Goal: Obtain resource: Obtain resource

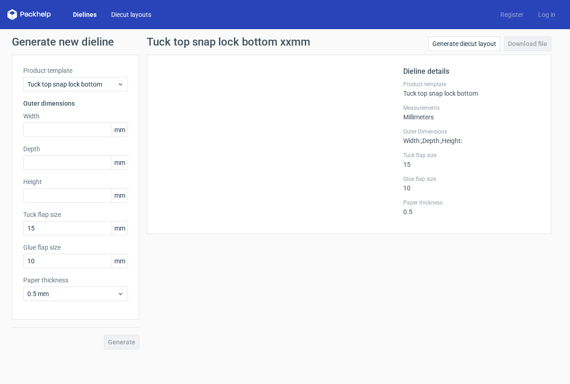
click at [129, 12] on link "Diecut layouts" at bounding box center [131, 14] width 55 height 9
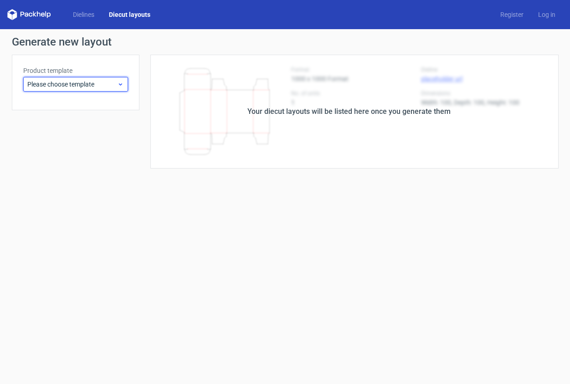
click at [122, 85] on icon at bounding box center [120, 84] width 7 height 7
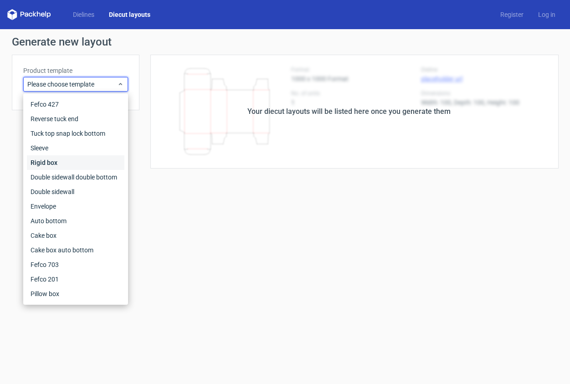
click at [97, 161] on div "Rigid box" at bounding box center [76, 162] width 98 height 15
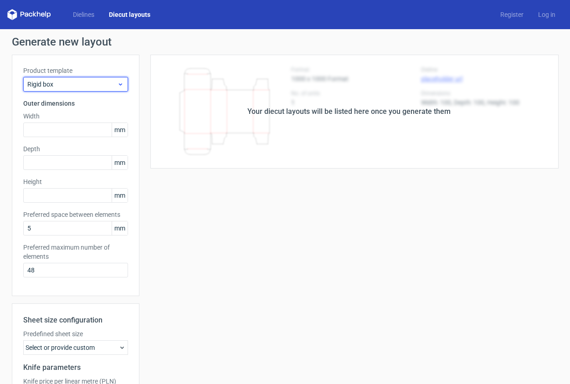
click at [104, 86] on span "Rigid box" at bounding box center [72, 84] width 90 height 9
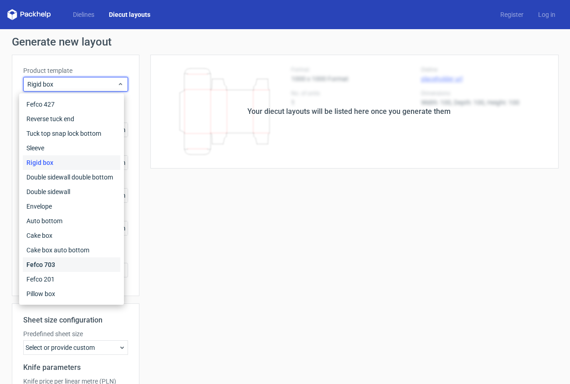
click at [71, 265] on div "Fefco 703" at bounding box center [72, 265] width 98 height 15
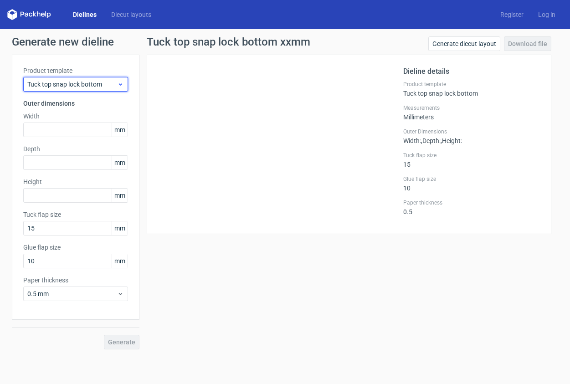
click at [126, 83] on div "Tuck top snap lock bottom" at bounding box center [75, 84] width 105 height 15
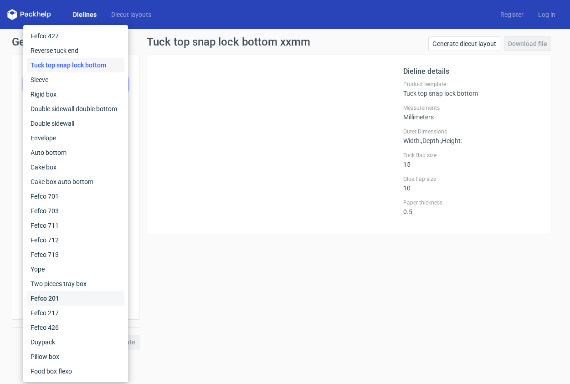
click at [90, 300] on div "Fefco 201" at bounding box center [76, 298] width 98 height 15
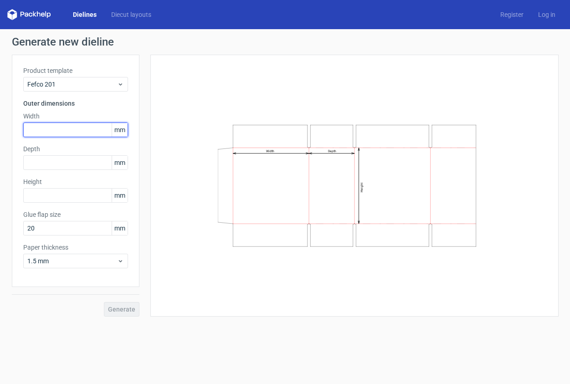
click at [53, 132] on input "text" at bounding box center [75, 130] width 105 height 15
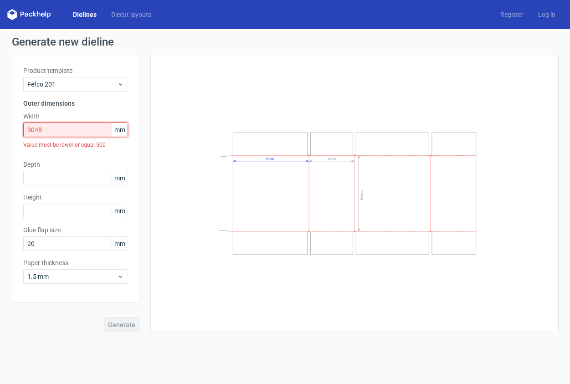
click at [39, 133] on input "3048" at bounding box center [75, 130] width 105 height 15
click at [37, 133] on input "3048" at bounding box center [75, 130] width 105 height 15
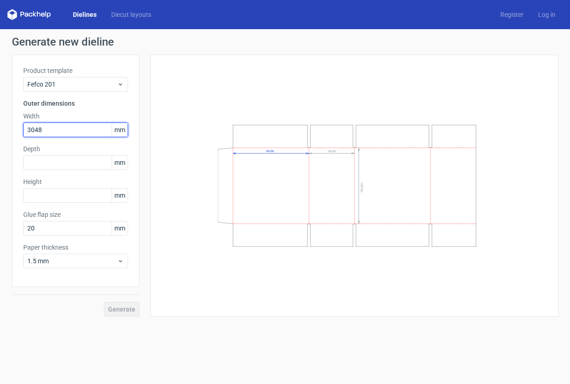
drag, startPoint x: 46, startPoint y: 131, endPoint x: -44, endPoint y: 118, distance: 90.8
click at [23, 123] on input "3048" at bounding box center [75, 130] width 105 height 15
drag, startPoint x: 47, startPoint y: 132, endPoint x: 35, endPoint y: 130, distance: 12.5
click at [35, 130] on input "3048" at bounding box center [75, 130] width 105 height 15
type input "305"
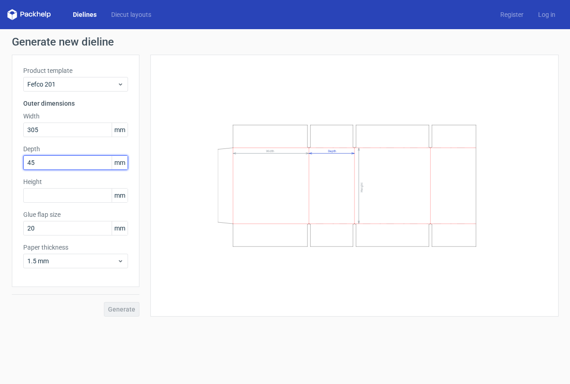
type input "457"
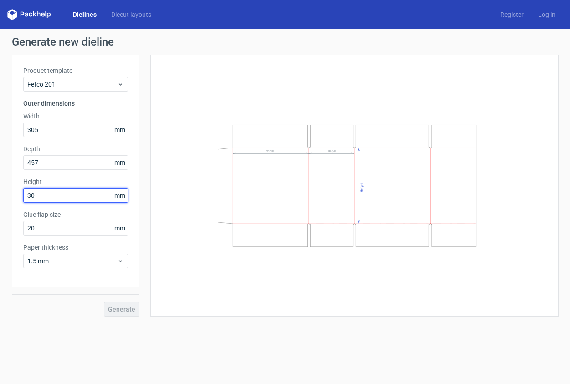
type input "305"
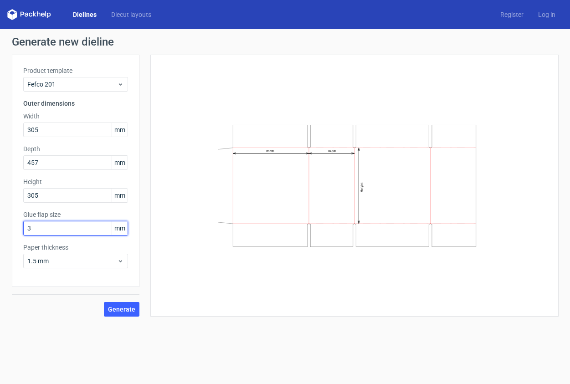
type input "35"
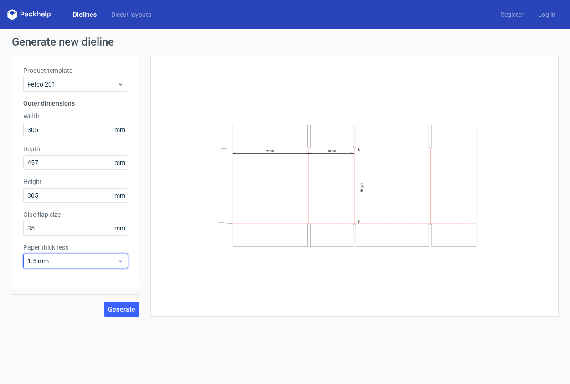
click at [101, 263] on span "1.5 mm" at bounding box center [72, 261] width 90 height 9
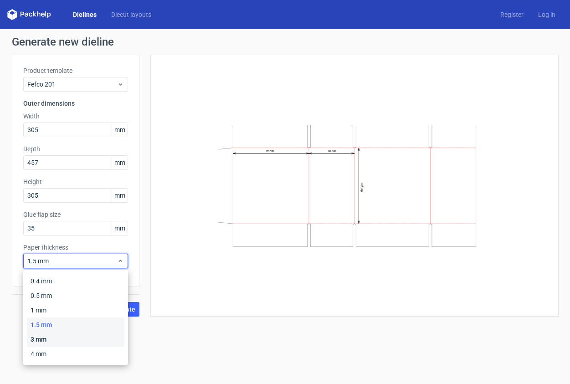
click at [61, 343] on div "3 mm" at bounding box center [76, 339] width 98 height 15
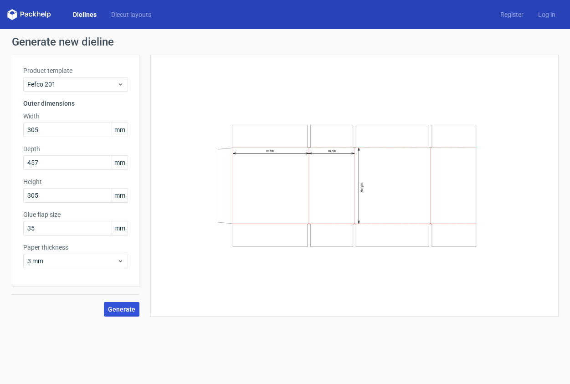
click at [126, 311] on span "Generate" at bounding box center [121, 309] width 27 height 6
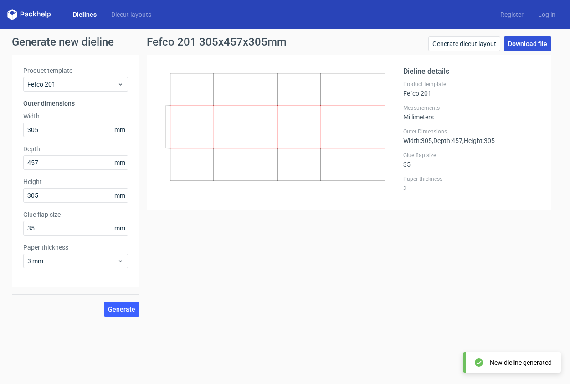
click at [525, 42] on link "Download file" at bounding box center [527, 43] width 47 height 15
click at [224, 209] on div "Dieline details Product template Fefco 201 Measurements Millimeters Outer Dimen…" at bounding box center [349, 133] width 405 height 156
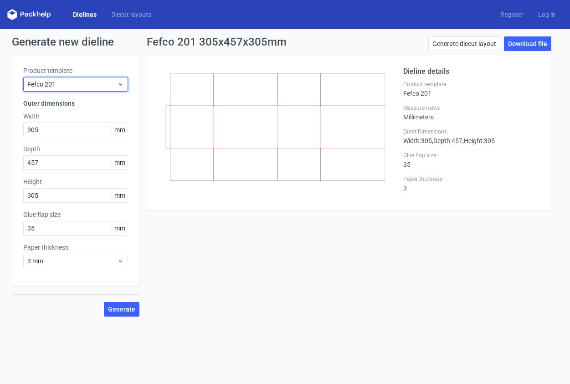
click at [121, 85] on icon at bounding box center [120, 84] width 7 height 7
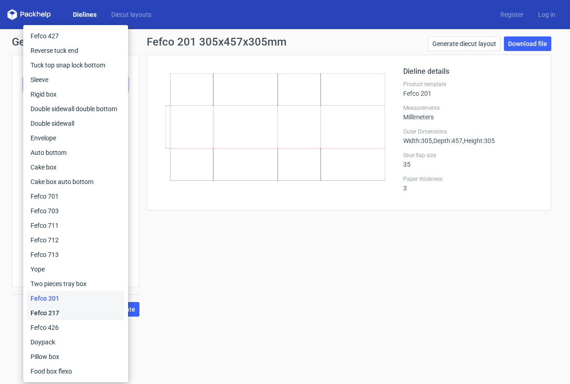
click at [76, 311] on div "Fefco 217" at bounding box center [76, 313] width 98 height 15
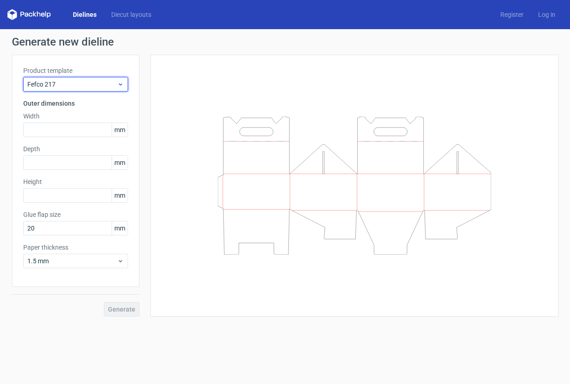
click at [122, 82] on icon at bounding box center [120, 84] width 7 height 7
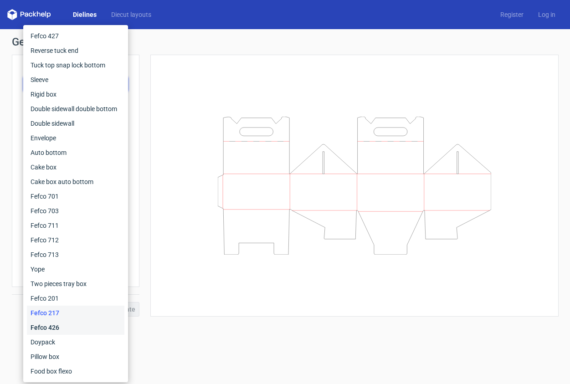
click at [88, 326] on div "Fefco 426" at bounding box center [76, 328] width 98 height 15
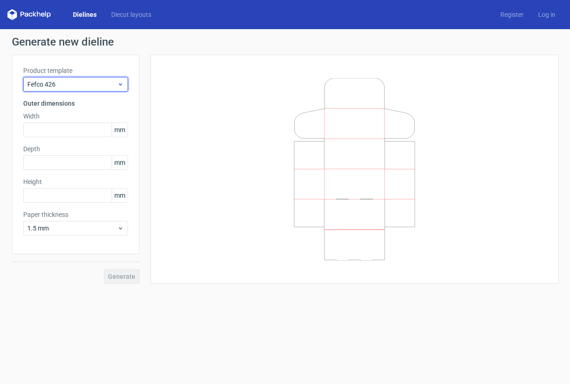
click at [119, 87] on icon at bounding box center [120, 84] width 7 height 7
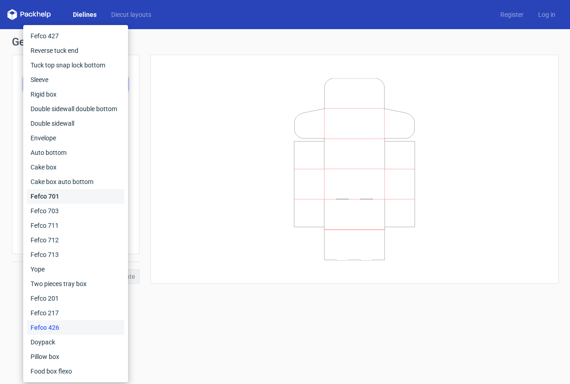
click at [83, 192] on div "Fefco 701" at bounding box center [76, 196] width 98 height 15
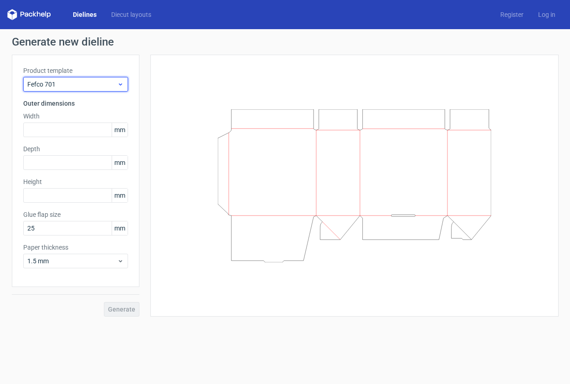
click at [118, 85] on icon at bounding box center [120, 84] width 7 height 7
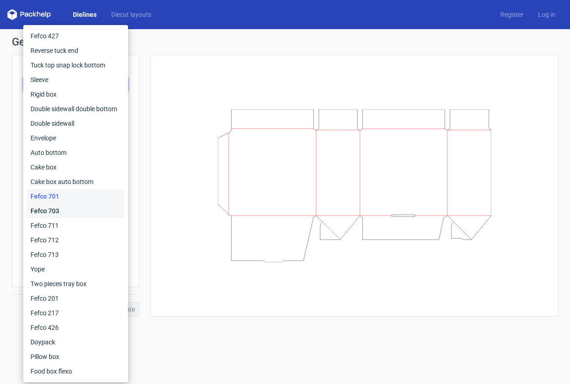
click at [63, 212] on div "Fefco 703" at bounding box center [76, 211] width 98 height 15
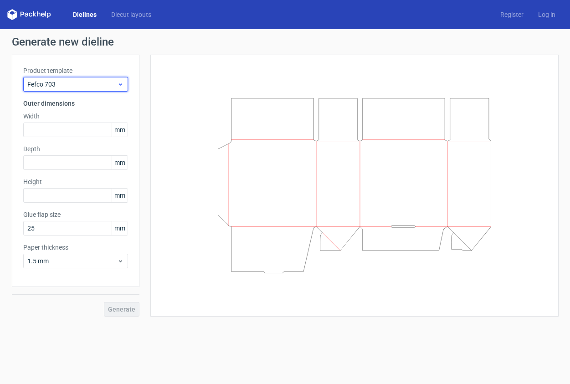
click at [120, 84] on icon at bounding box center [120, 84] width 7 height 7
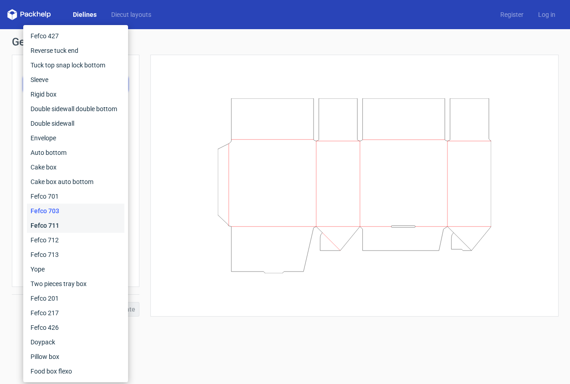
click at [93, 224] on div "Fefco 711" at bounding box center [76, 225] width 98 height 15
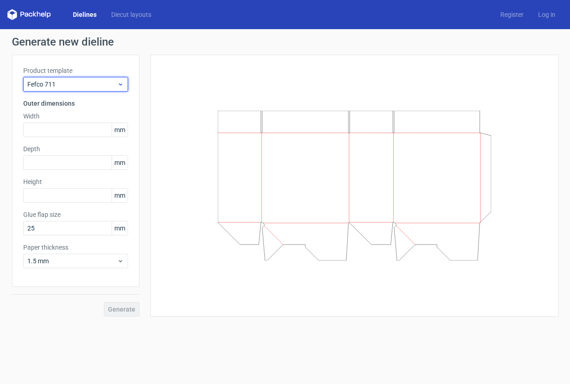
click at [118, 83] on icon at bounding box center [120, 84] width 7 height 7
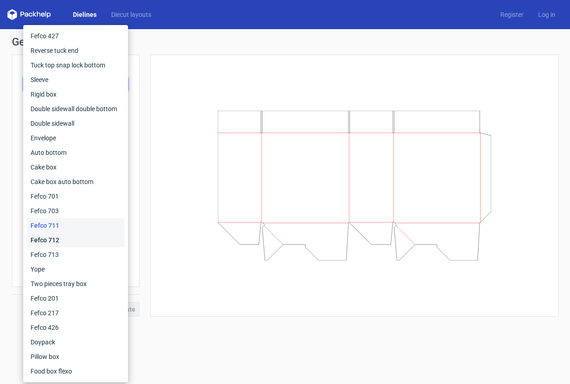
click at [83, 240] on div "Fefco 712" at bounding box center [76, 240] width 98 height 15
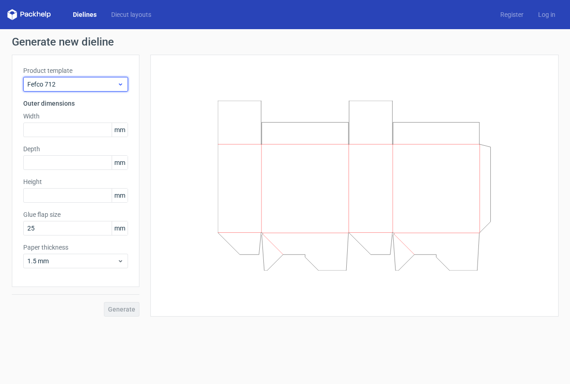
click at [116, 83] on span "Fefco 712" at bounding box center [72, 84] width 90 height 9
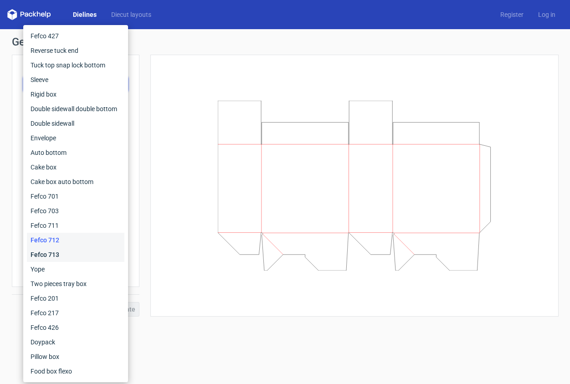
click at [78, 255] on div "Fefco 713" at bounding box center [76, 255] width 98 height 15
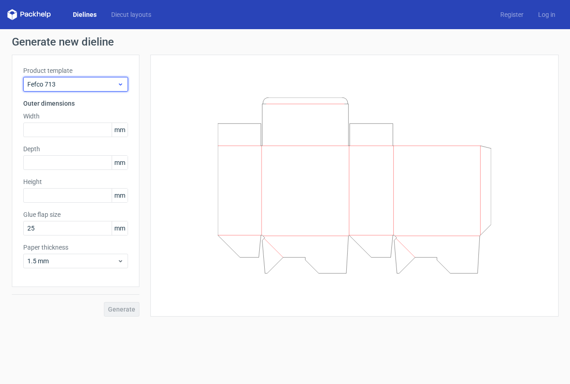
click at [119, 82] on icon at bounding box center [120, 84] width 7 height 7
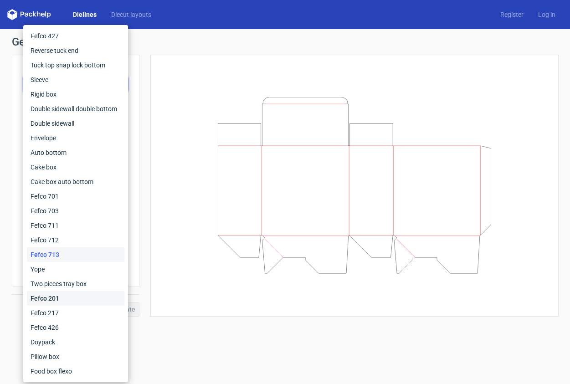
click at [77, 296] on div "Fefco 201" at bounding box center [76, 298] width 98 height 15
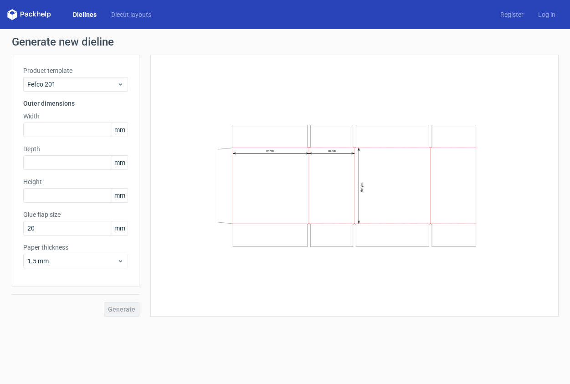
click at [326, 334] on form "Generate new dieline Product template Fefco 201 Outer dimensions Width mm Depth…" at bounding box center [285, 206] width 570 height 355
click at [55, 133] on input "text" at bounding box center [75, 130] width 105 height 15
click at [123, 129] on span "mm" at bounding box center [120, 130] width 16 height 14
click at [118, 128] on span "mm" at bounding box center [120, 130] width 16 height 14
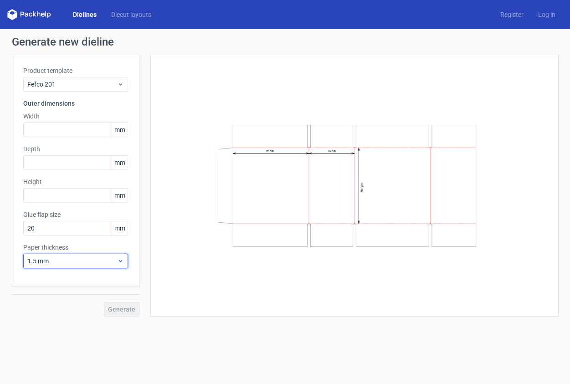
click at [117, 260] on span "1.5 mm" at bounding box center [72, 261] width 90 height 9
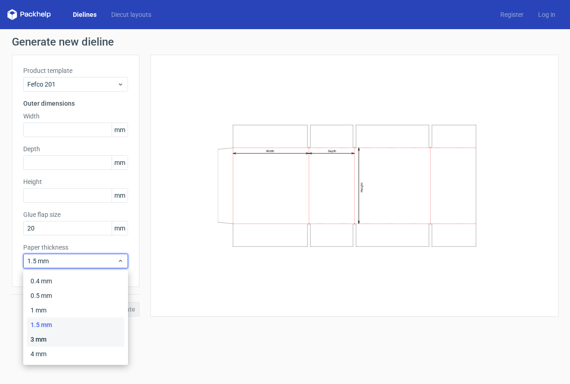
click at [56, 340] on div "3 mm" at bounding box center [76, 339] width 98 height 15
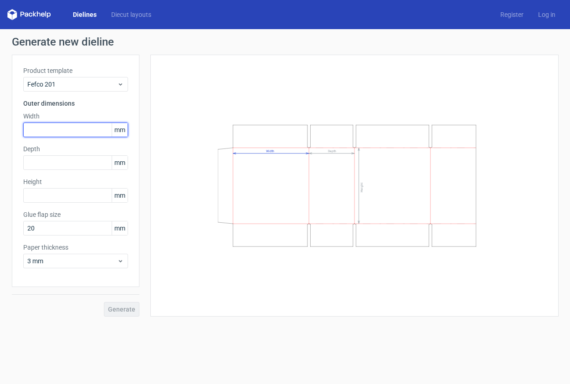
click at [68, 130] on input "text" at bounding box center [75, 130] width 105 height 15
drag, startPoint x: 43, startPoint y: 130, endPoint x: -33, endPoint y: 130, distance: 76.6
click at [23, 130] on input "305" at bounding box center [75, 130] width 105 height 15
type input "457"
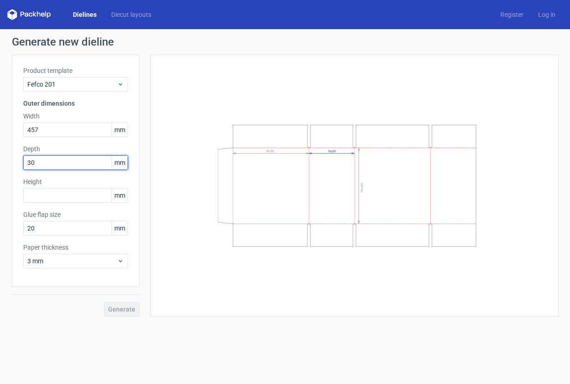
type input "305"
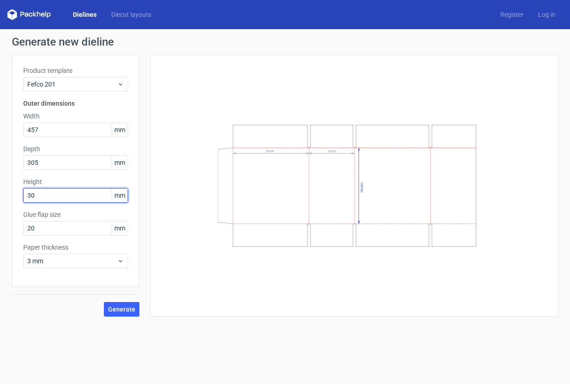
type input "305"
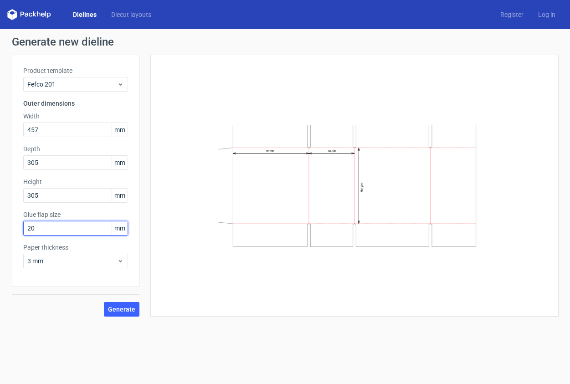
drag, startPoint x: 41, startPoint y: 233, endPoint x: -9, endPoint y: 228, distance: 50.0
click at [23, 228] on input "20" at bounding box center [75, 228] width 105 height 15
type input "35"
click at [127, 311] on span "Generate" at bounding box center [121, 309] width 27 height 6
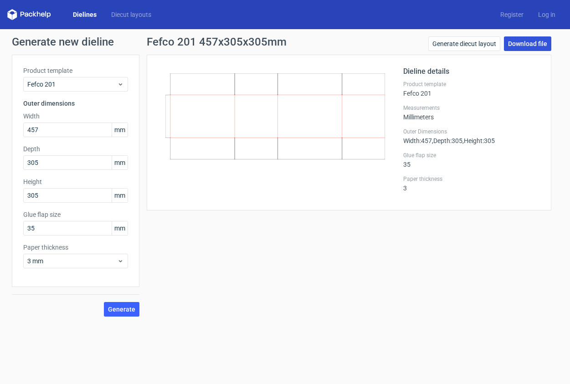
click at [523, 46] on link "Download file" at bounding box center [527, 43] width 47 height 15
